Goal: Find specific page/section: Find specific page/section

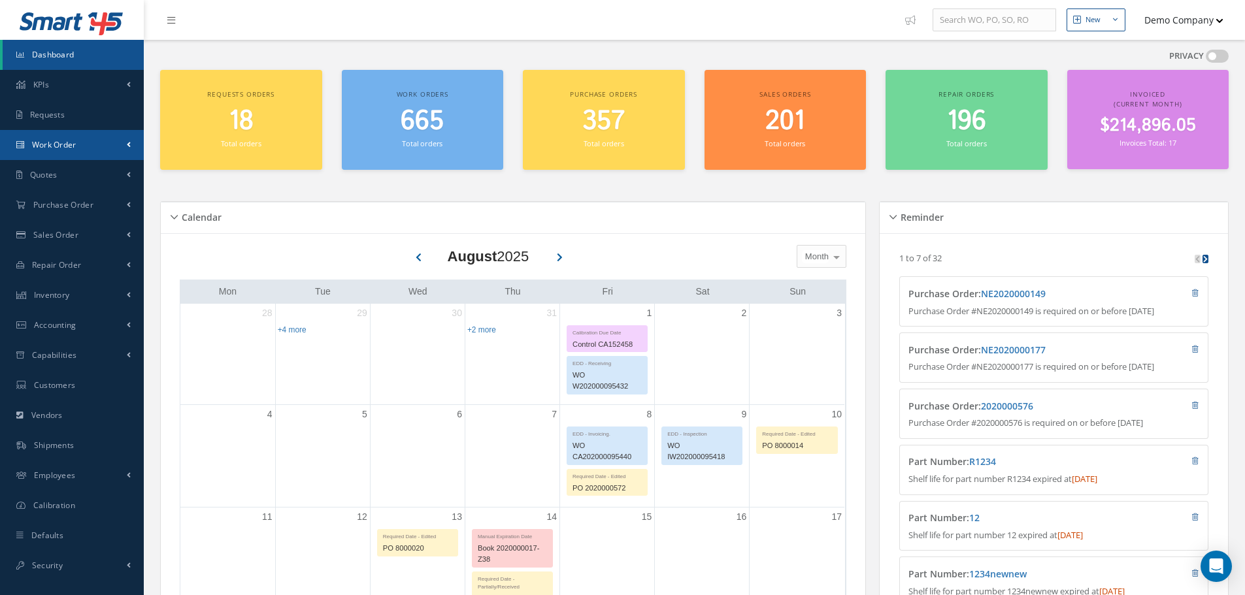
click at [78, 150] on link "Work Order" at bounding box center [72, 145] width 144 height 30
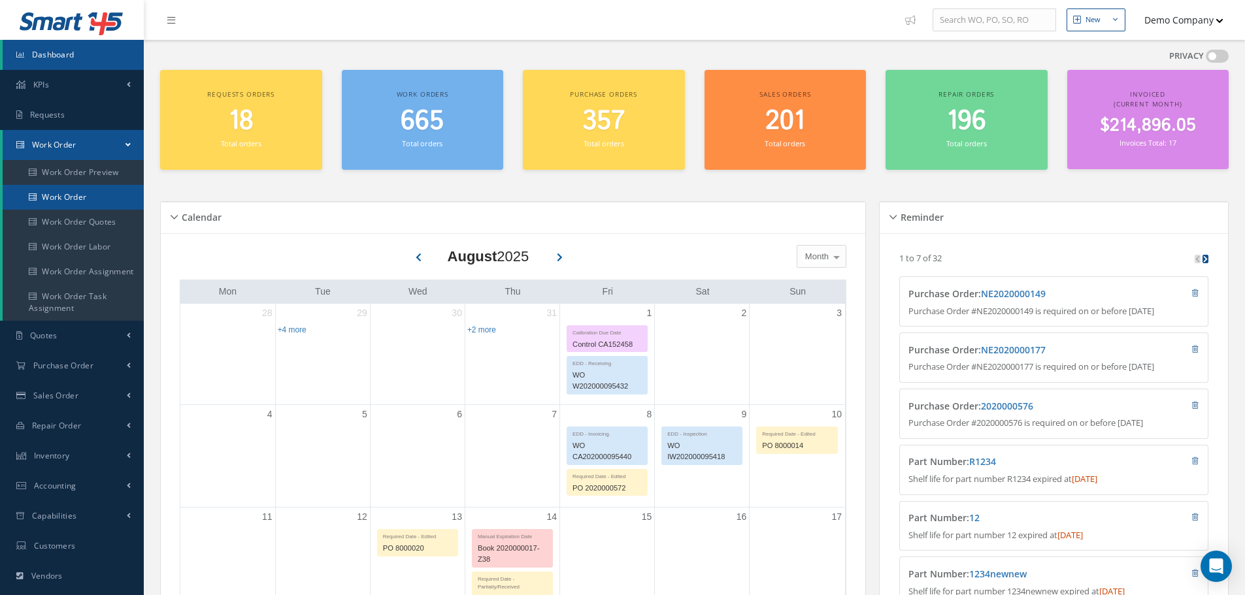
click at [82, 201] on link "Work Order" at bounding box center [73, 197] width 141 height 25
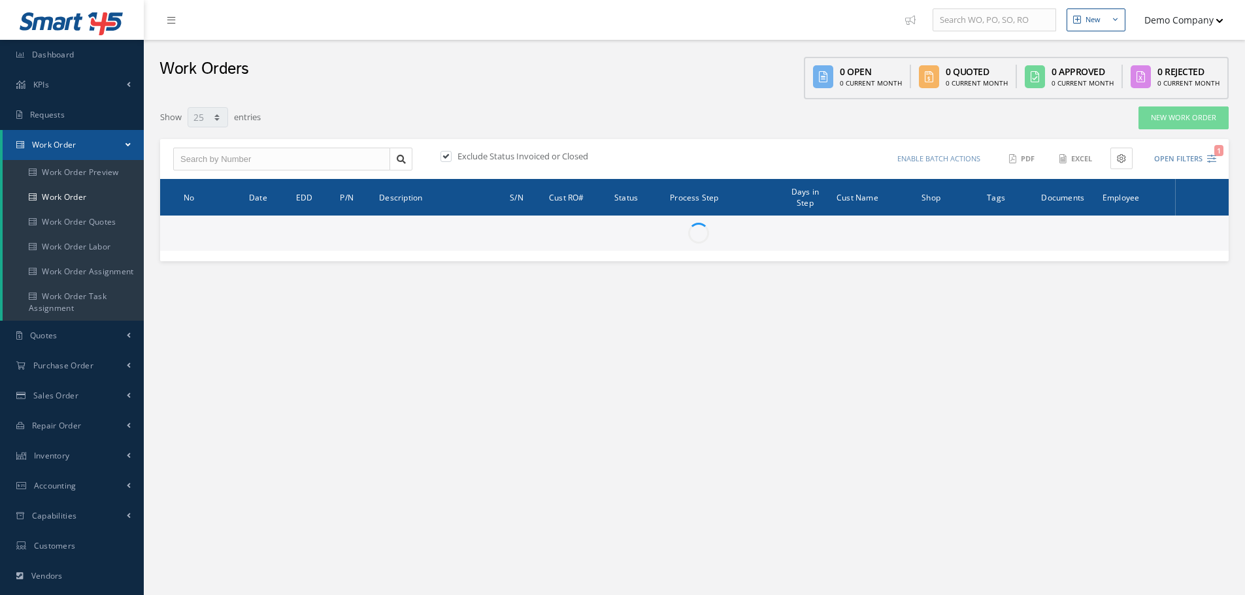
select select "25"
type input "All Work Request"
type input "All Work Performed"
type input "All Status"
type input "WO Part Status"
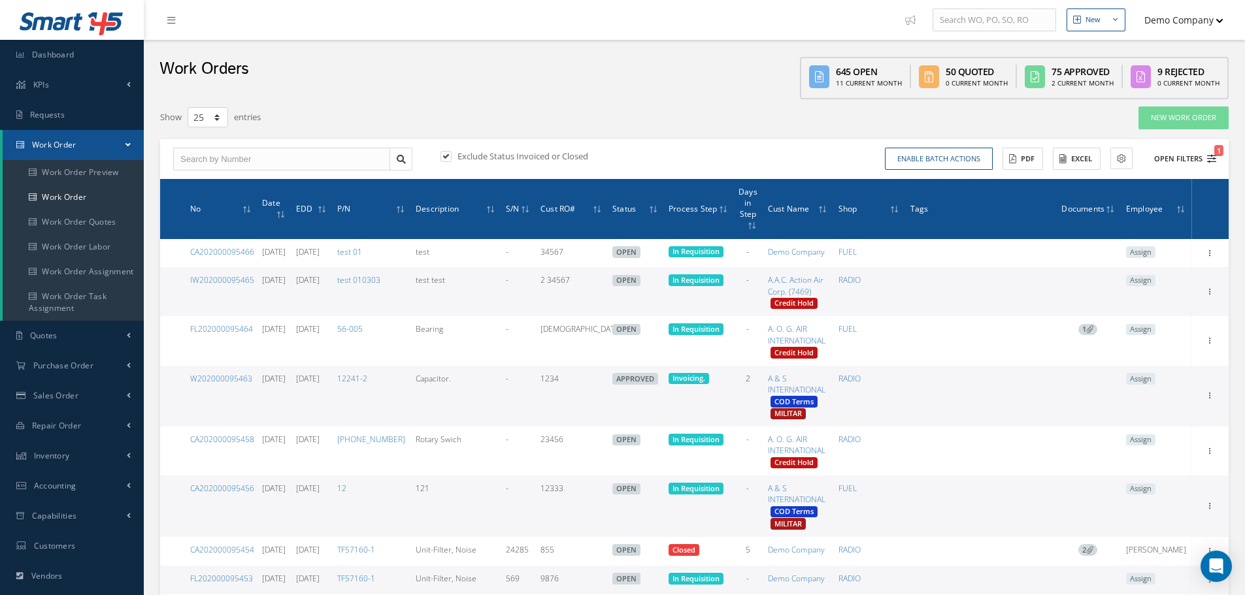
click at [1206, 161] on button "Open Filters 1" at bounding box center [1179, 159] width 74 height 22
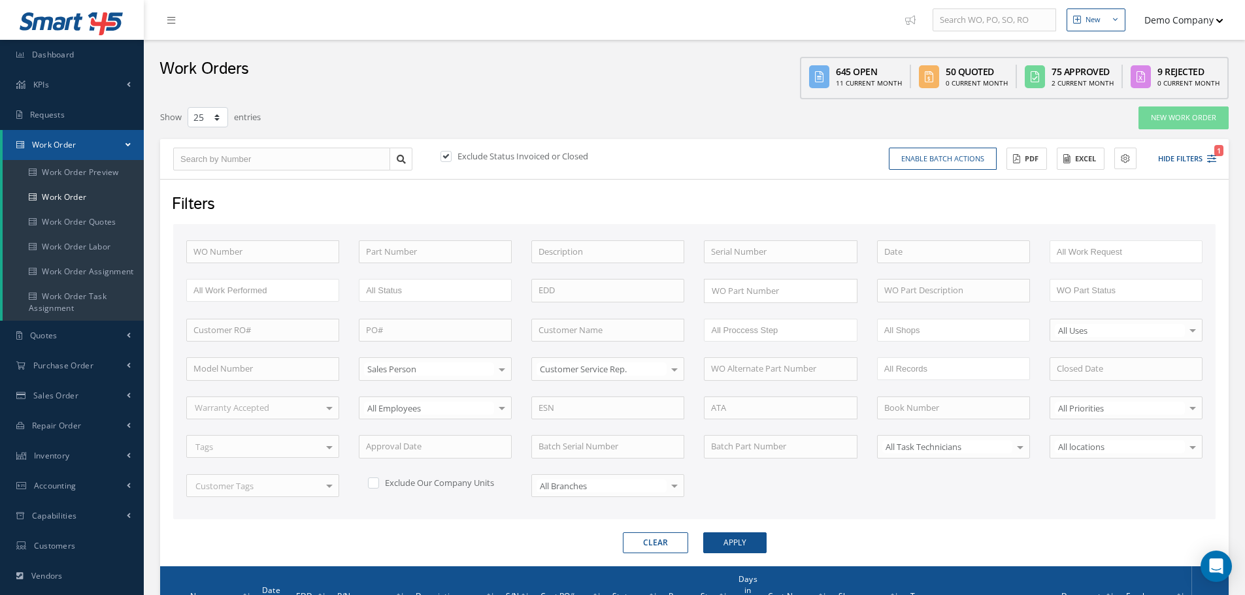
click at [1185, 14] on button "Demo Company" at bounding box center [1177, 19] width 91 height 25
drag, startPoint x: 1177, startPoint y: 67, endPoint x: 1167, endPoint y: 135, distance: 68.7
click at [1170, 137] on div "Administration Clear Cache Show Tips My Profile Logout" at bounding box center [1171, 88] width 105 height 111
click at [1174, 14] on button "Demo Company" at bounding box center [1177, 19] width 91 height 25
click at [1159, 135] on link "Logout" at bounding box center [1171, 133] width 105 height 22
